Goal: Task Accomplishment & Management: Use online tool/utility

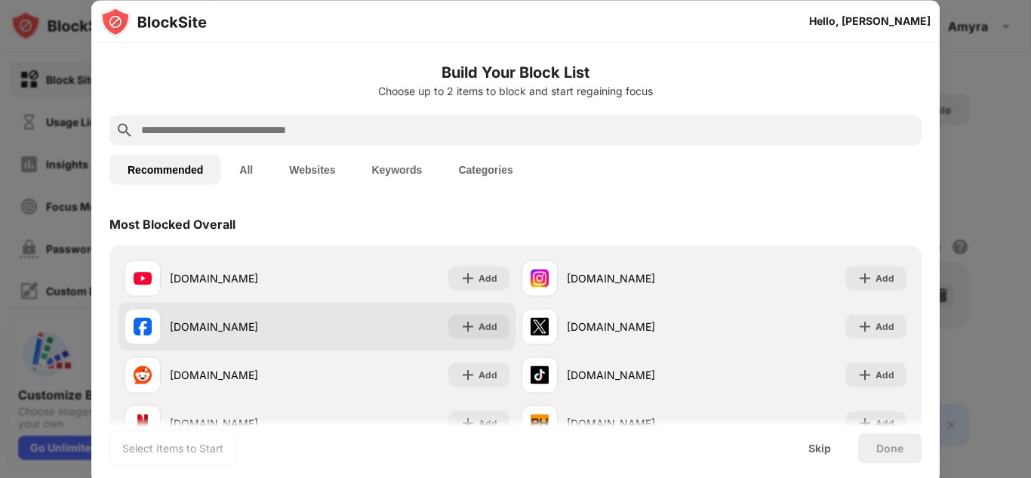
click at [233, 327] on div "[DOMAIN_NAME]" at bounding box center [243, 327] width 147 height 16
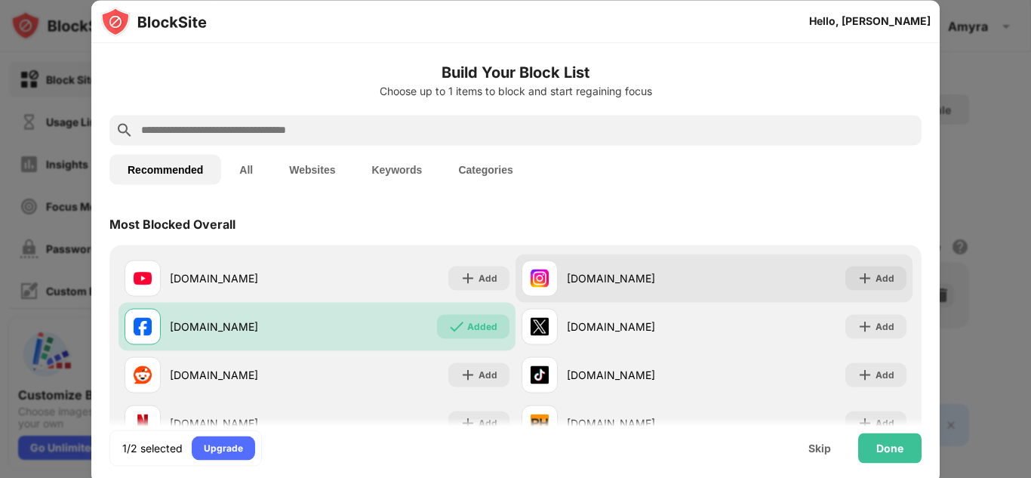
click at [624, 278] on div "[DOMAIN_NAME]" at bounding box center [640, 278] width 147 height 16
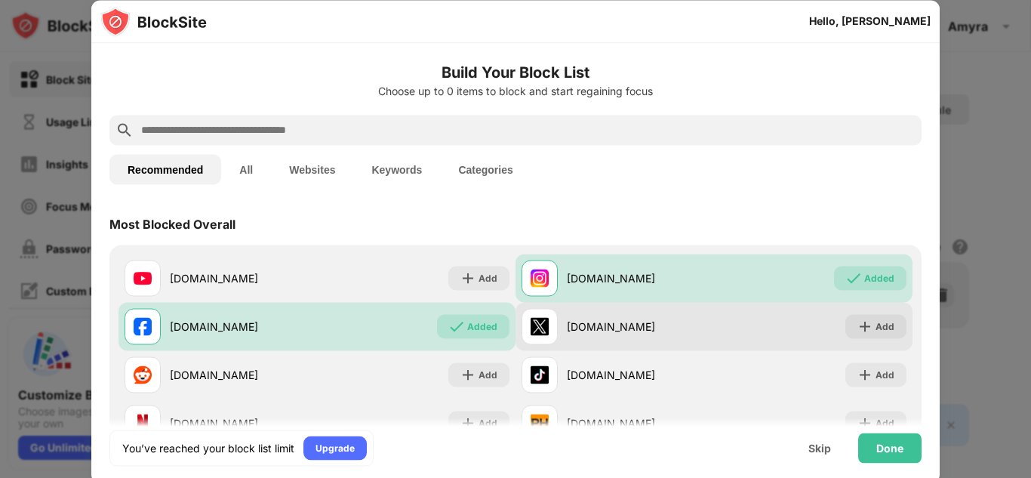
click at [569, 331] on div "[DOMAIN_NAME]" at bounding box center [640, 327] width 147 height 16
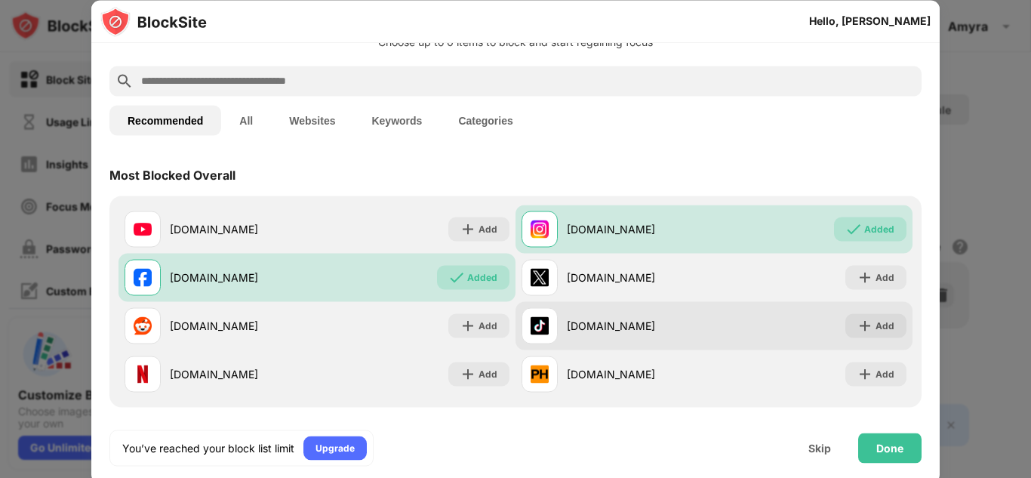
scroll to position [76, 0]
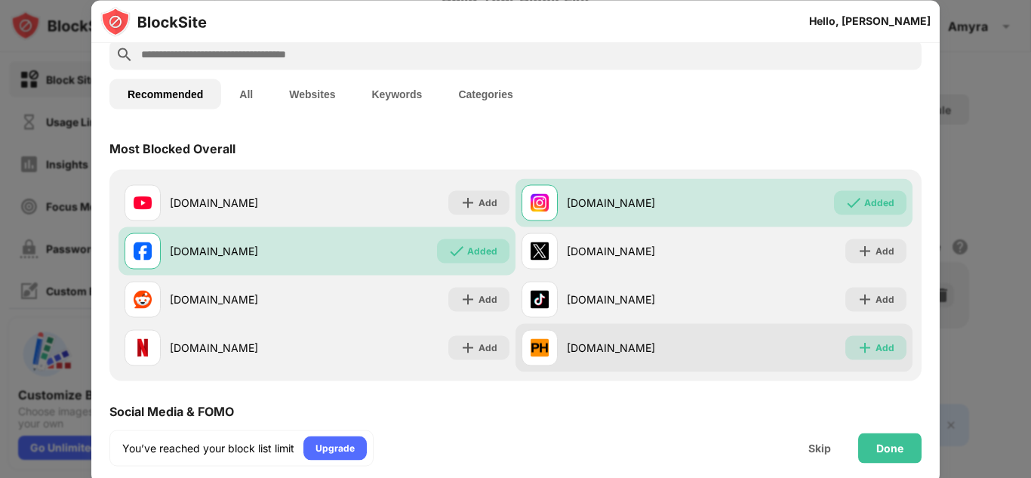
click at [876, 349] on div "Add" at bounding box center [885, 347] width 19 height 15
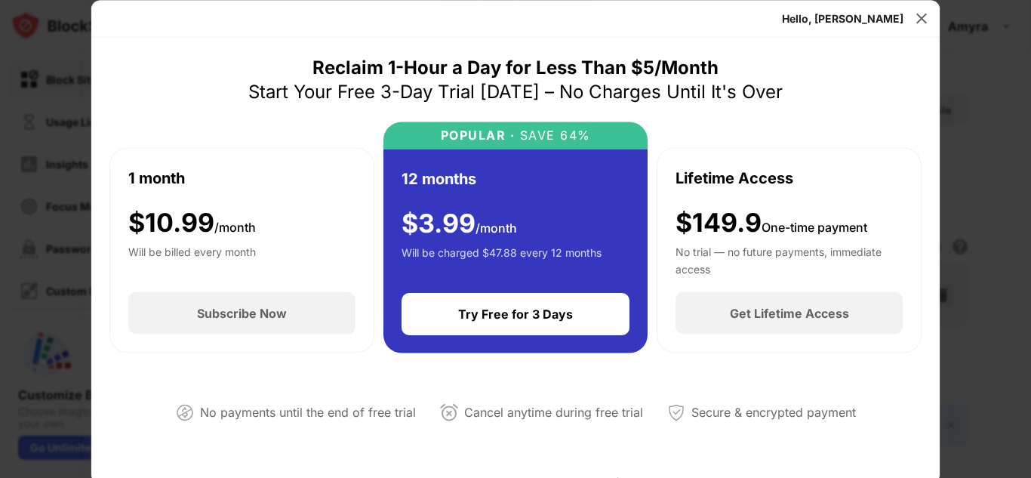
click at [980, 162] on div at bounding box center [515, 239] width 1031 height 478
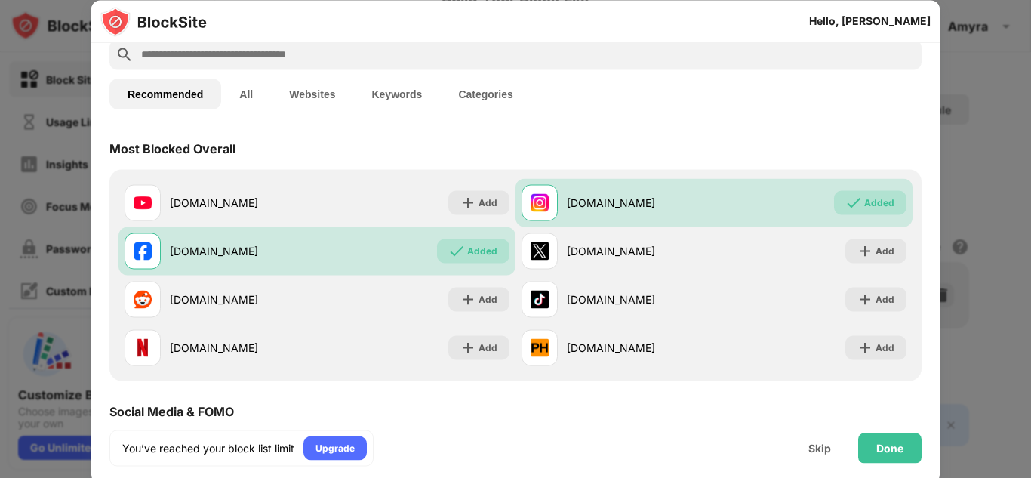
click at [297, 91] on button "Websites" at bounding box center [312, 94] width 82 height 30
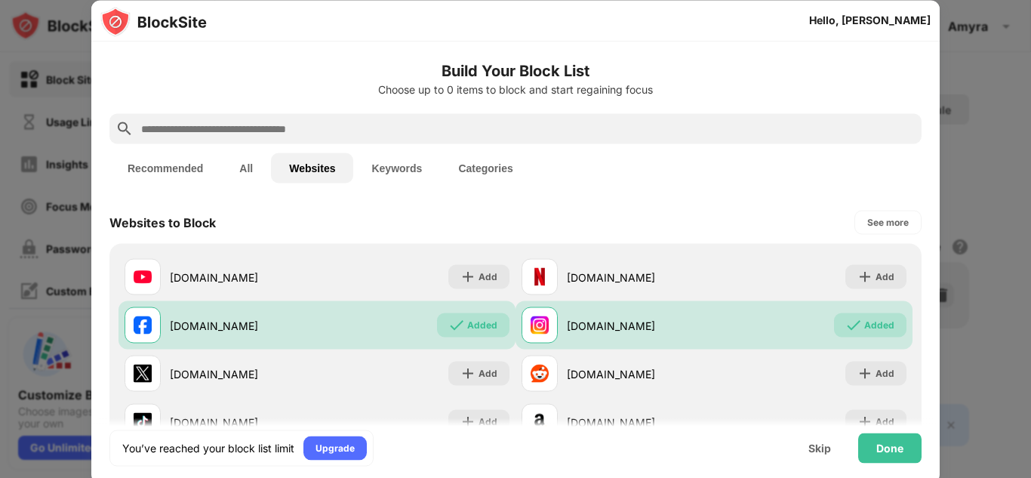
click at [267, 124] on input "text" at bounding box center [528, 129] width 776 height 18
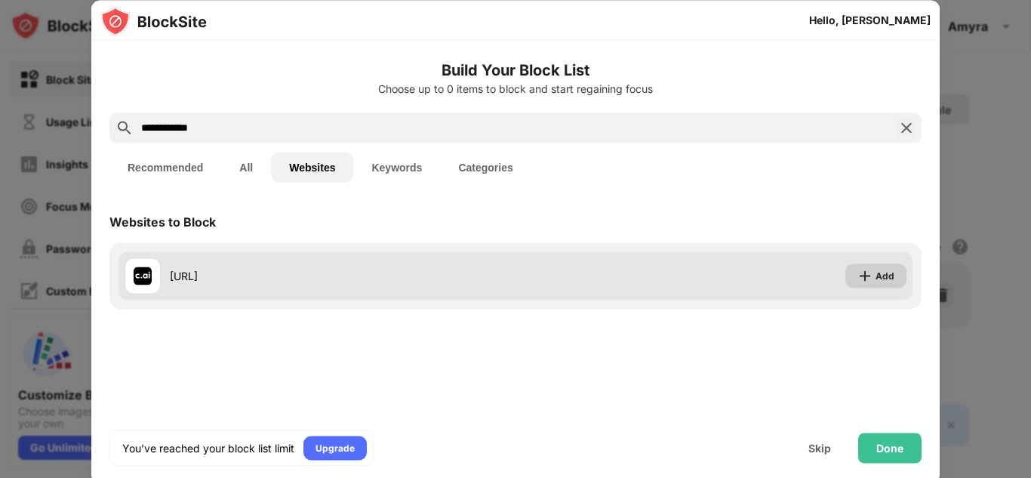
type input "**********"
click at [881, 276] on div "Add" at bounding box center [885, 275] width 19 height 15
